Goal: Task Accomplishment & Management: Use online tool/utility

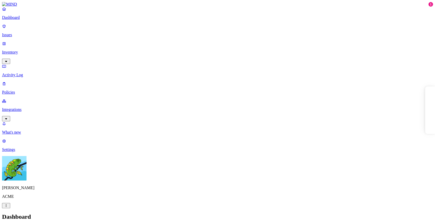
click at [31, 107] on p "Integrations" at bounding box center [217, 109] width 431 height 5
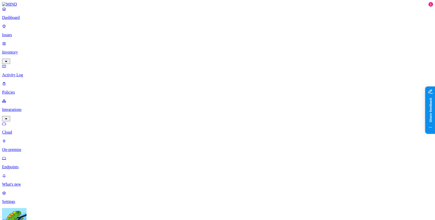
click at [29, 165] on p "Endpoints" at bounding box center [217, 167] width 431 height 5
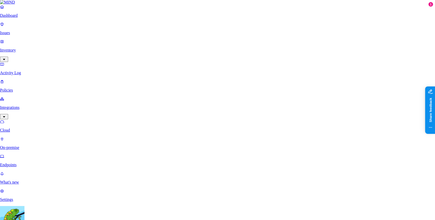
drag, startPoint x: 334, startPoint y: 46, endPoint x: 339, endPoint y: 40, distance: 8.1
